Goal: Browse casually

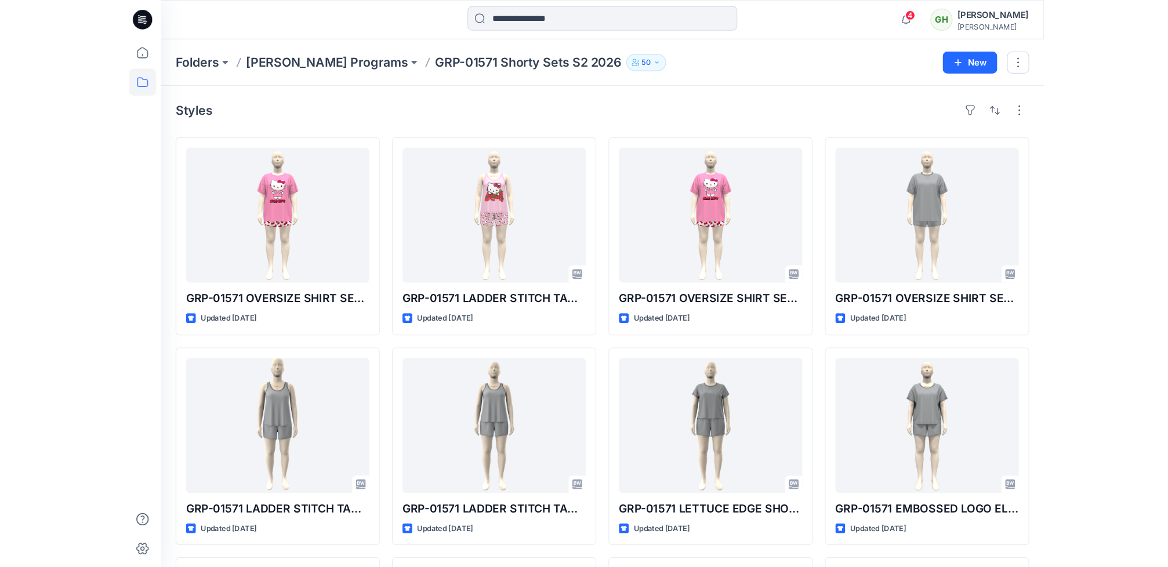
scroll to position [393, 0]
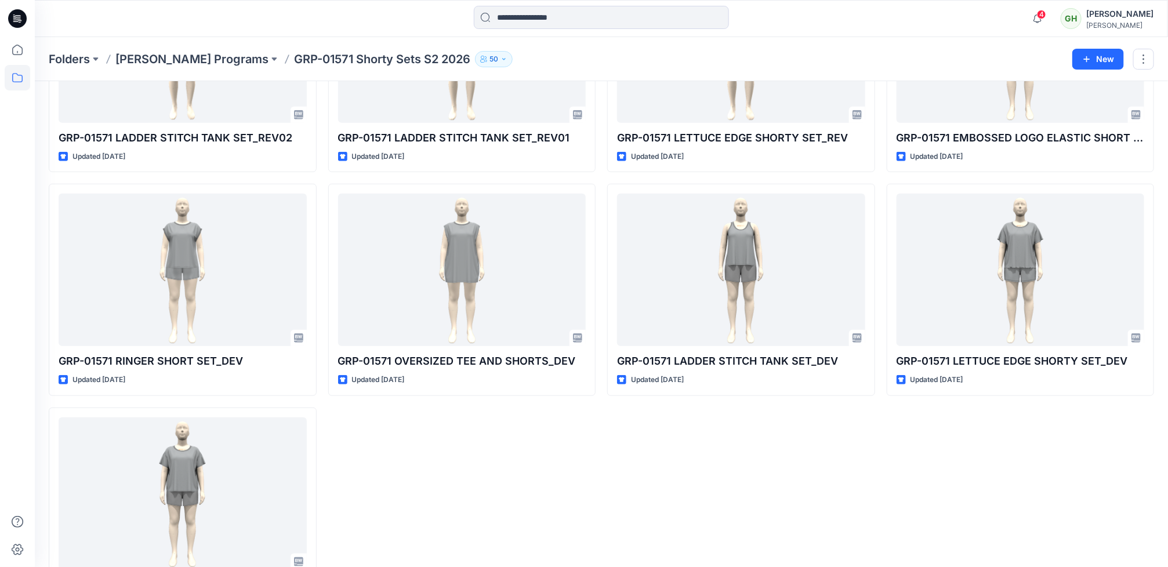
click at [18, 27] on icon at bounding box center [17, 18] width 19 height 19
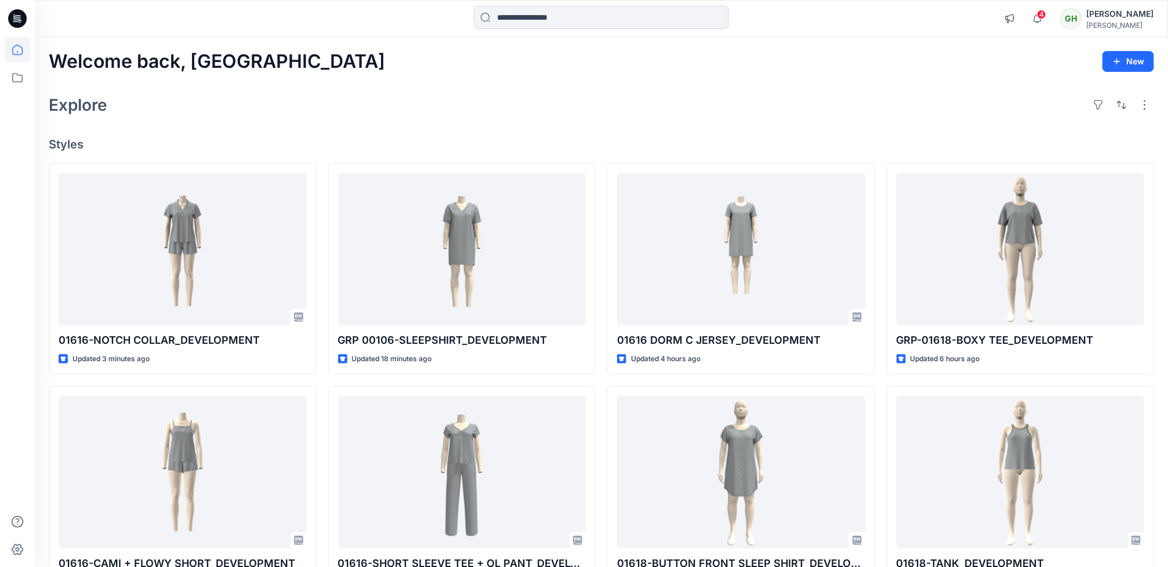
click at [556, 91] on div "Explore" at bounding box center [601, 105] width 1105 height 28
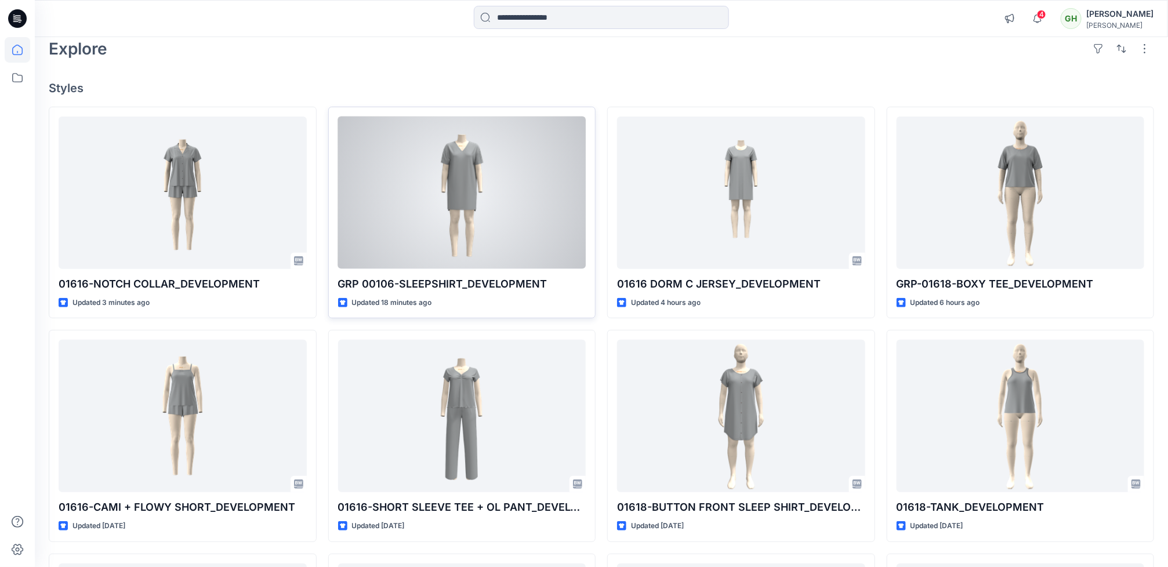
scroll to position [87, 0]
